Goal: Navigation & Orientation: Find specific page/section

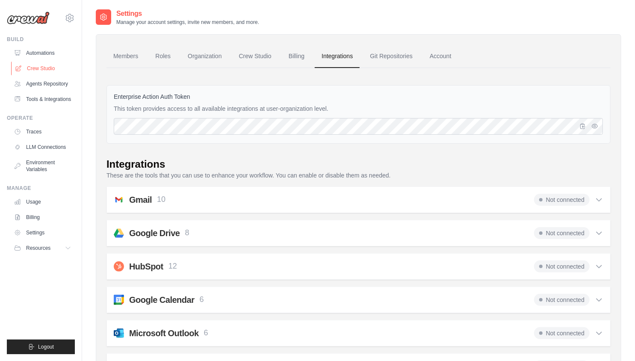
click at [45, 73] on link "Crew Studio" at bounding box center [43, 69] width 65 height 14
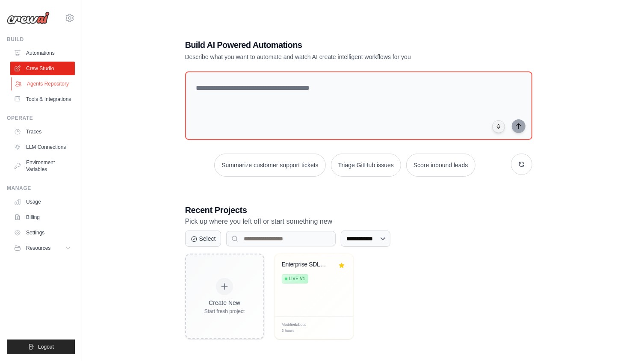
click at [41, 84] on link "Agents Repository" at bounding box center [43, 84] width 65 height 14
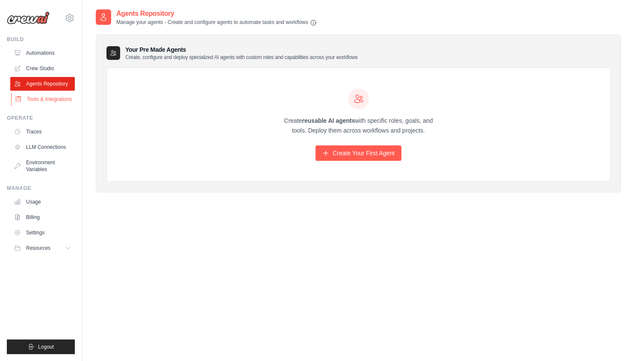
click at [39, 103] on link "Tools & Integrations" at bounding box center [43, 99] width 65 height 14
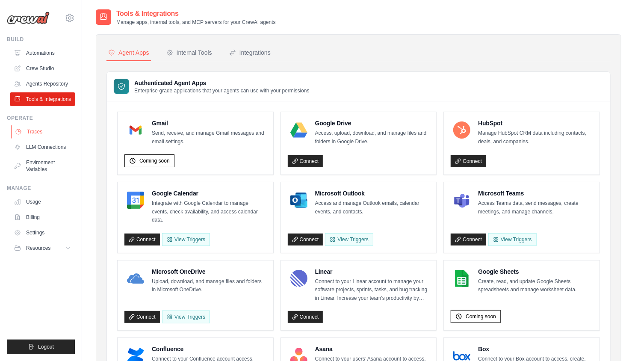
click at [36, 138] on link "Traces" at bounding box center [43, 132] width 65 height 14
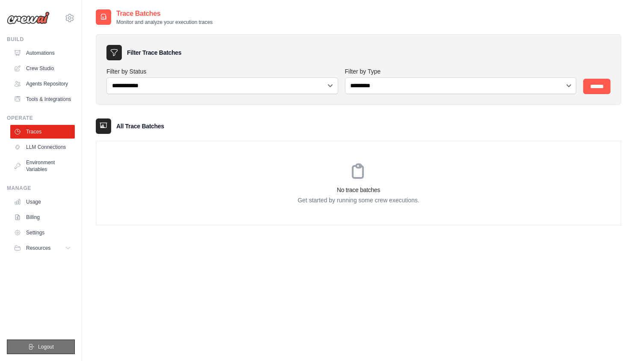
click at [35, 344] on button "Logout" at bounding box center [41, 346] width 68 height 15
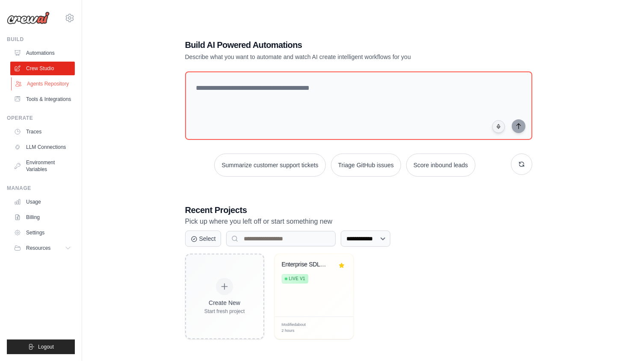
click at [54, 85] on link "Agents Repository" at bounding box center [43, 84] width 65 height 14
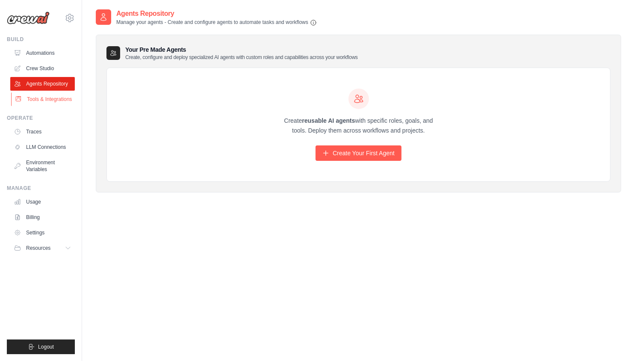
click at [40, 104] on link "Tools & Integrations" at bounding box center [43, 99] width 65 height 14
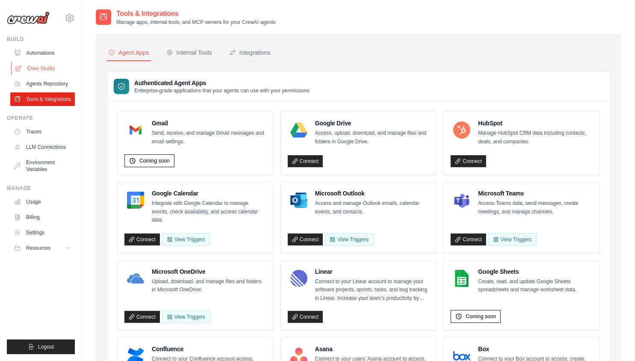
click at [44, 69] on link "Crew Studio" at bounding box center [43, 69] width 65 height 14
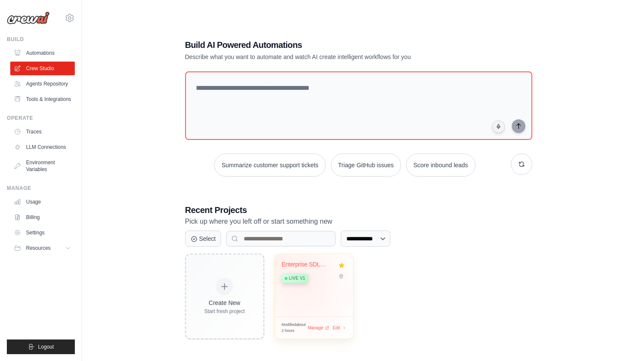
click at [300, 282] on div "Live v1" at bounding box center [308, 278] width 52 height 12
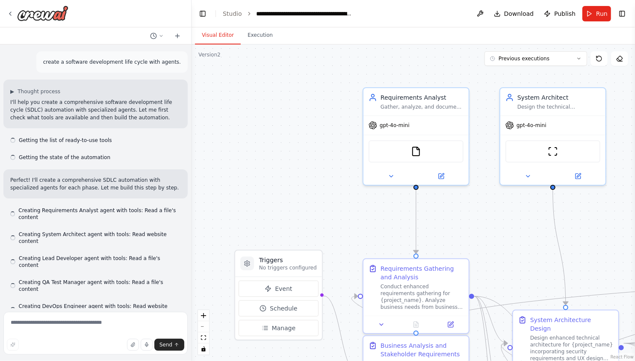
scroll to position [3257, 0]
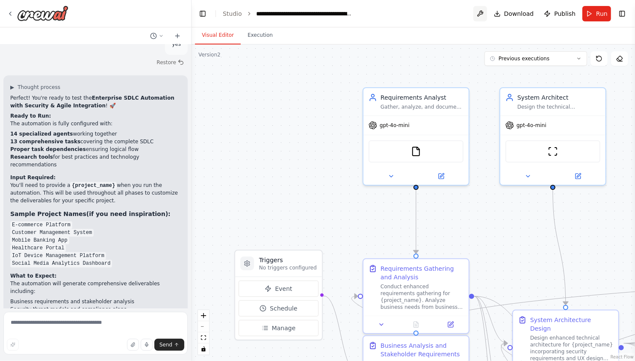
click at [478, 14] on button at bounding box center [480, 13] width 14 height 15
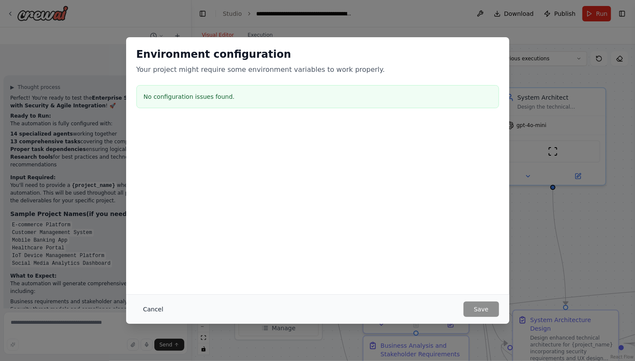
click at [150, 311] on button "Cancel" at bounding box center [153, 308] width 34 height 15
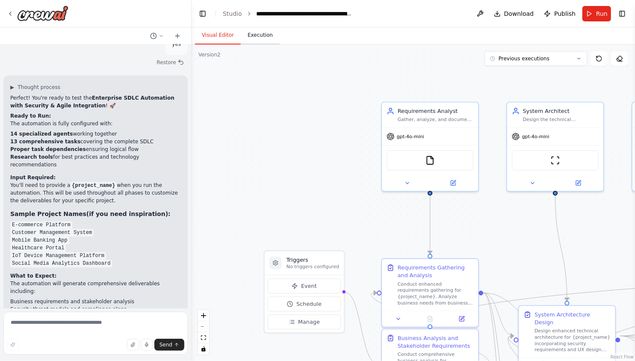
click at [255, 37] on button "Execution" at bounding box center [260, 35] width 39 height 18
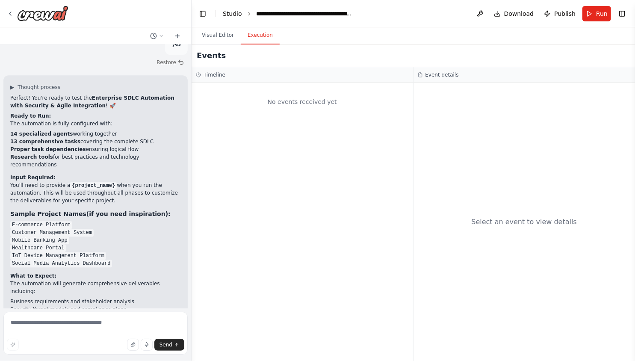
click at [232, 11] on link "Studio" at bounding box center [232, 13] width 19 height 7
